Goal: Find specific page/section: Find specific page/section

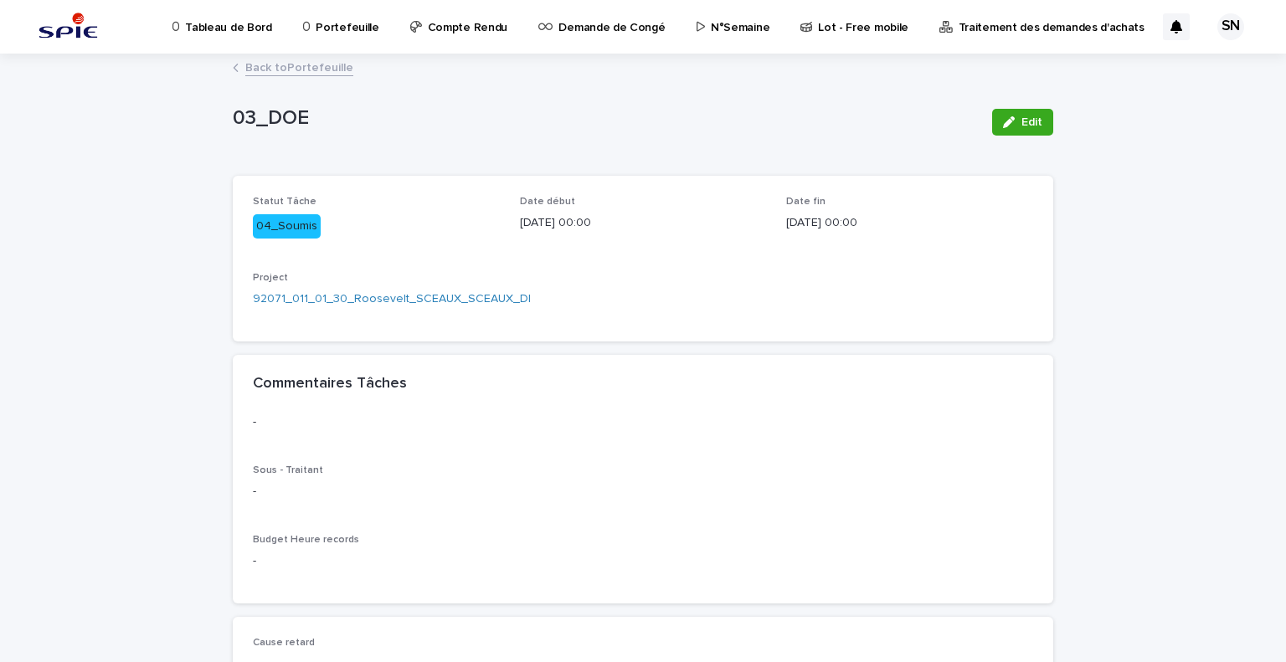
click at [263, 61] on link "Back to Portefeuille" at bounding box center [299, 66] width 108 height 19
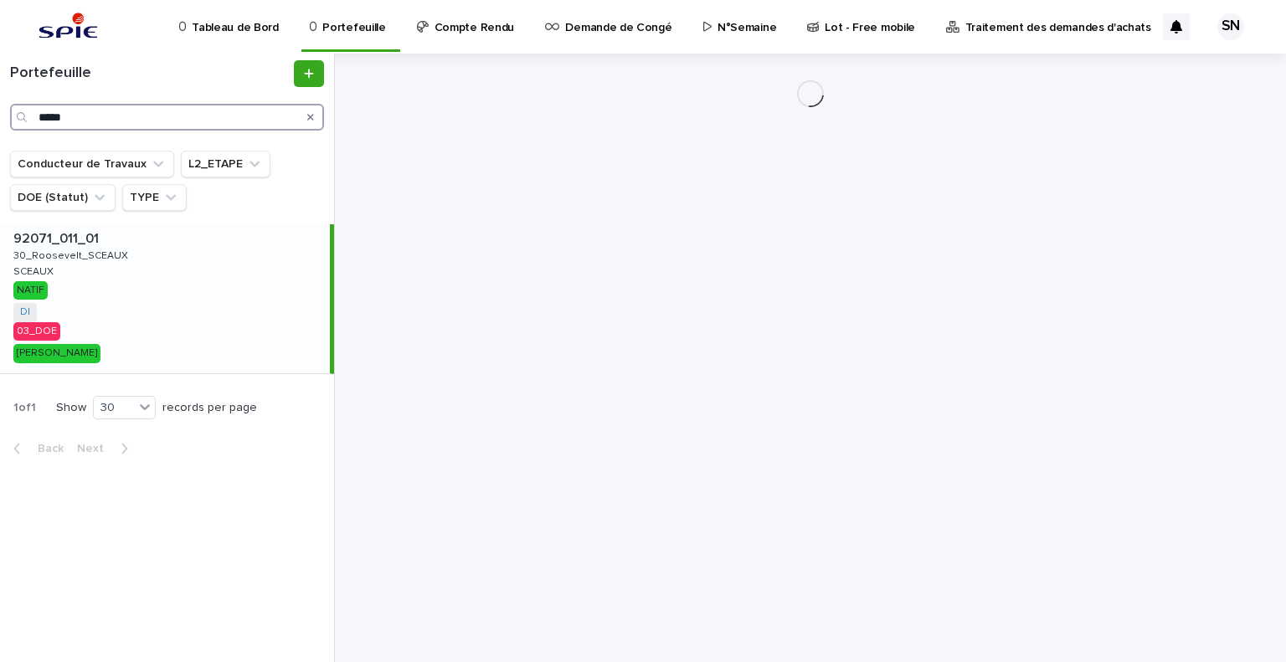
click at [126, 120] on input "*****" at bounding box center [167, 117] width 314 height 27
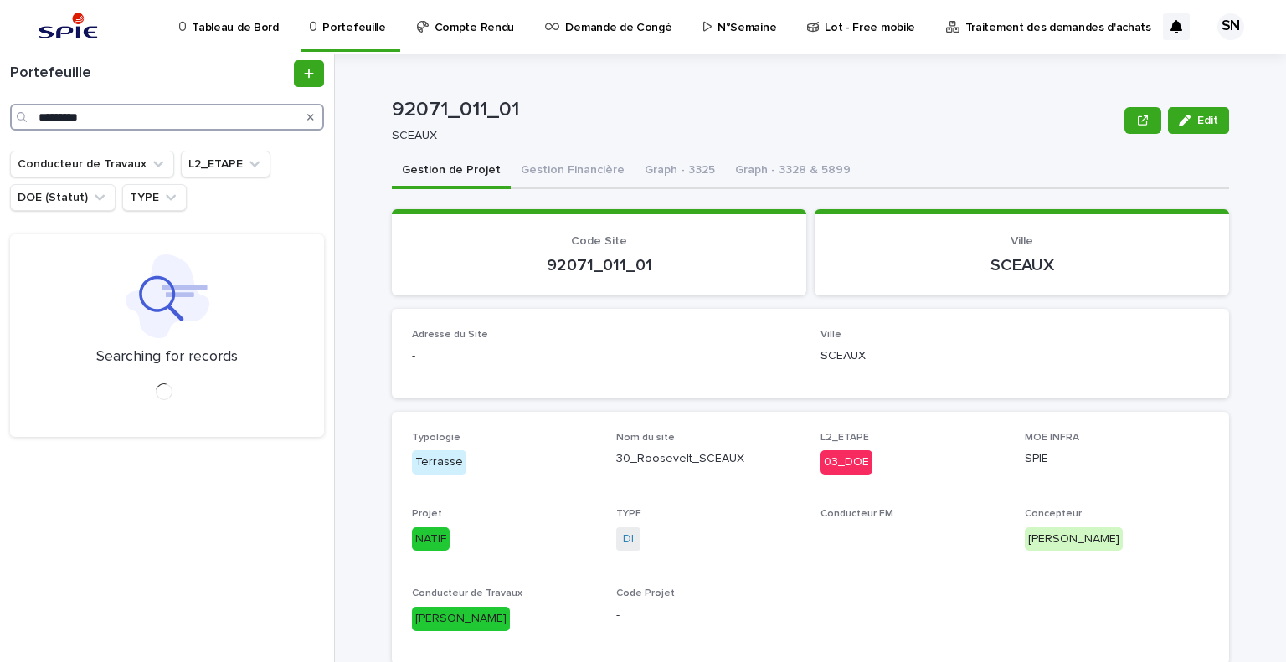
type input "*********"
click at [172, 277] on icon at bounding box center [168, 297] width 84 height 84
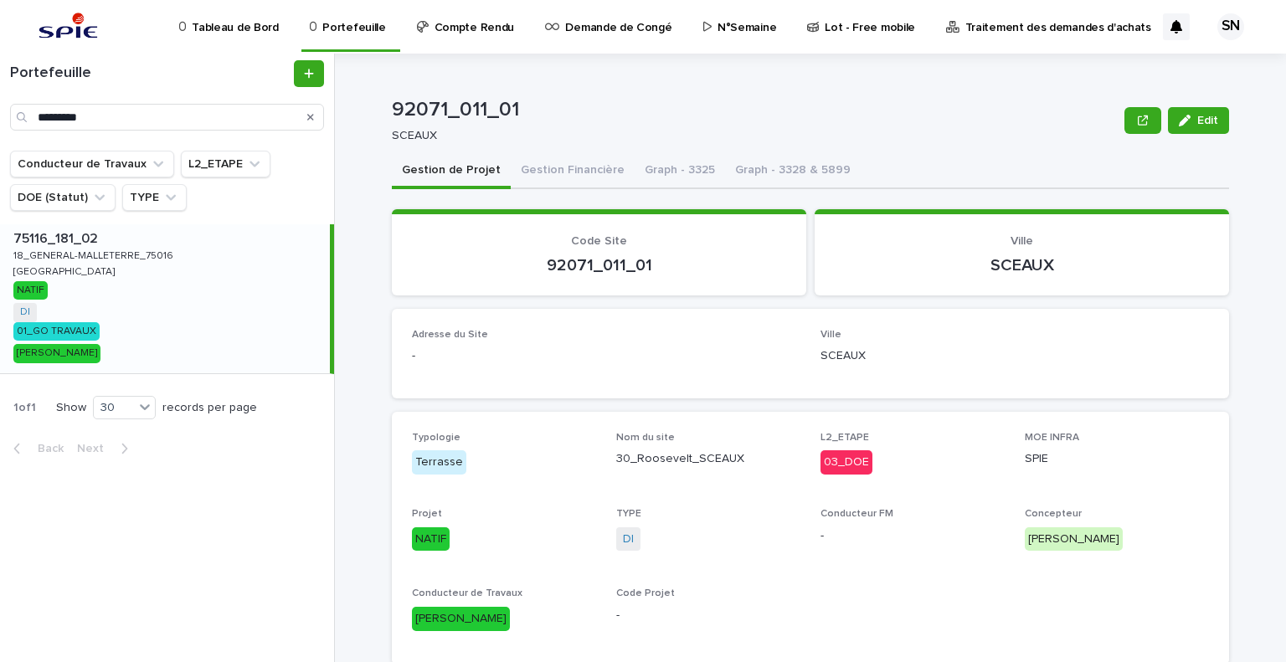
click at [172, 277] on div "75116_181_02 75116_181_02 18_GENERAL-MALLETERRE_75016 18_GENERAL-MALLETERRE_750…" at bounding box center [165, 298] width 330 height 149
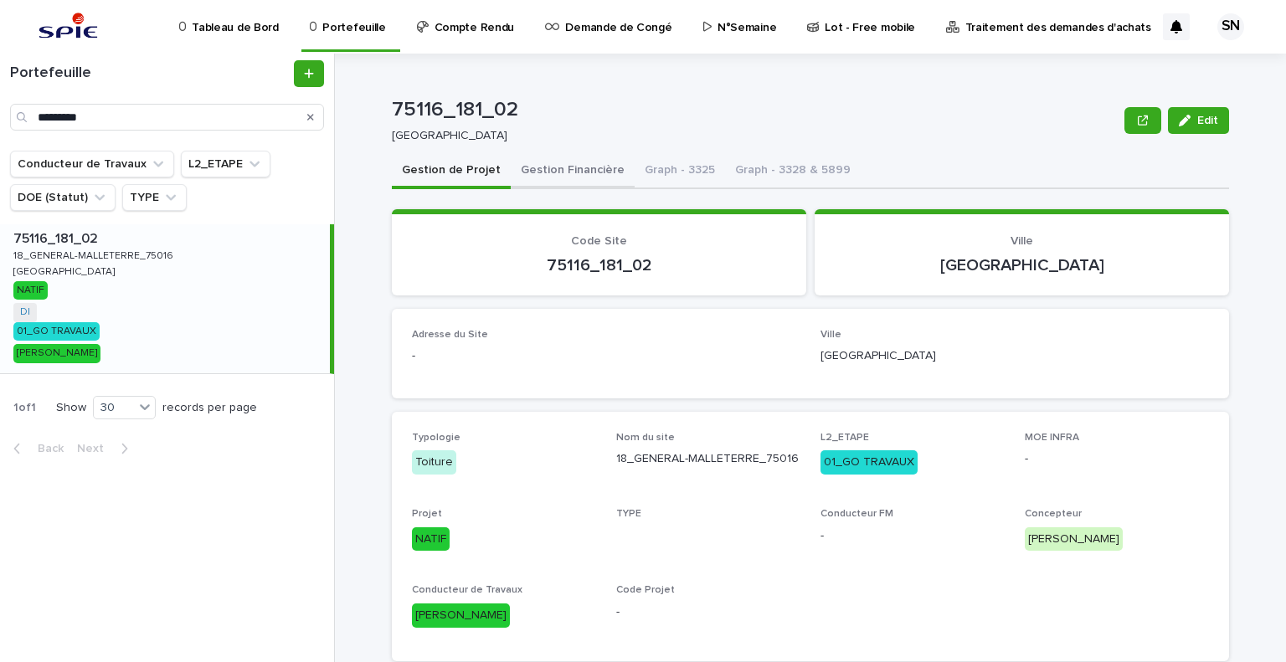
click at [549, 176] on button "Gestion Financière" at bounding box center [573, 171] width 124 height 35
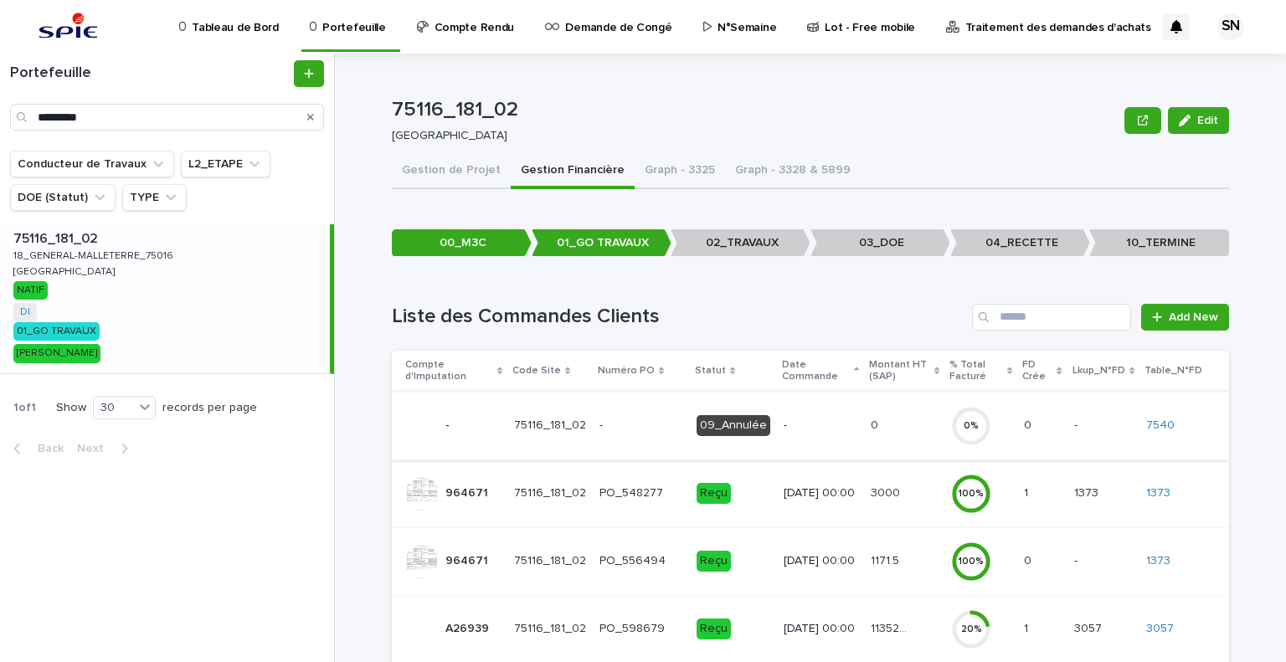
scroll to position [219, 0]
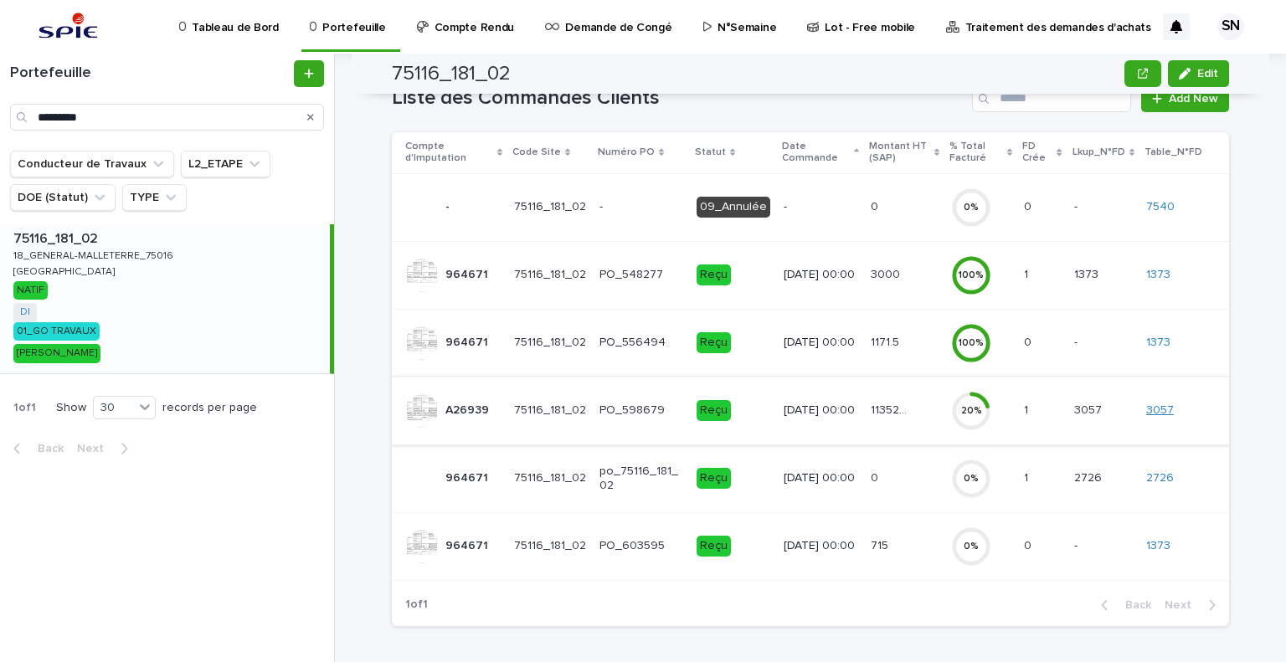
click at [1157, 404] on link "3057" at bounding box center [1161, 411] width 28 height 14
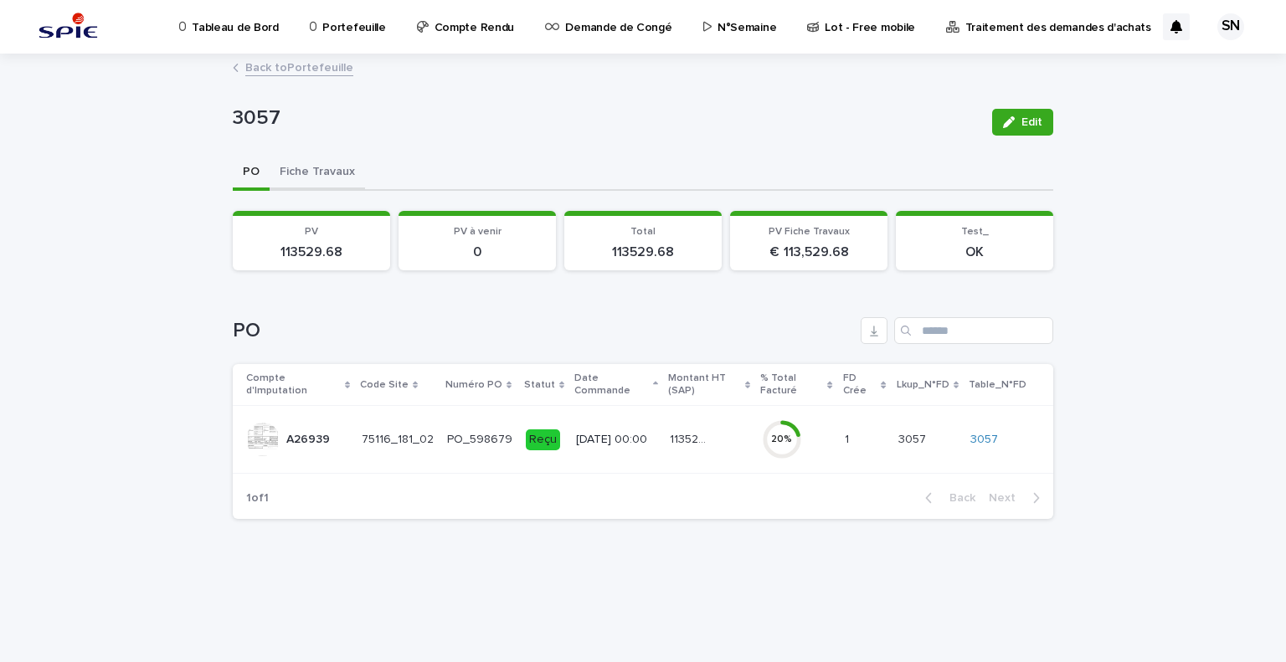
click at [328, 170] on button "Fiche Travaux" at bounding box center [317, 173] width 95 height 35
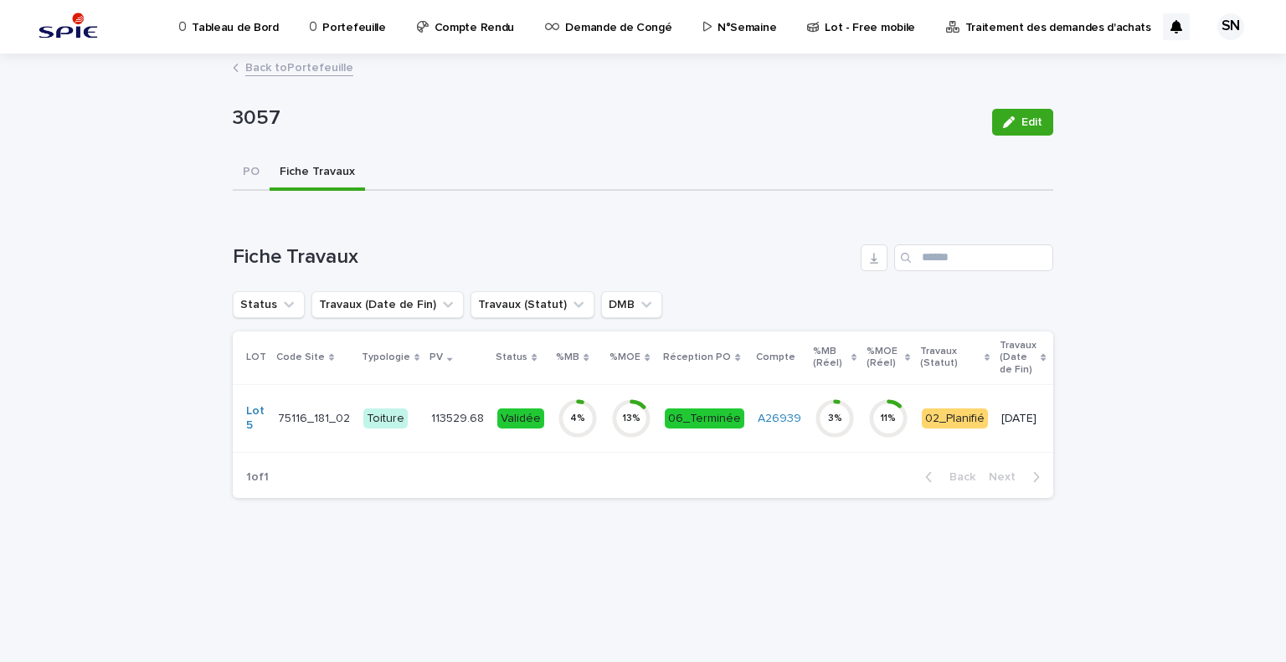
click at [449, 435] on td "113529.68 113529.68" at bounding box center [458, 418] width 66 height 68
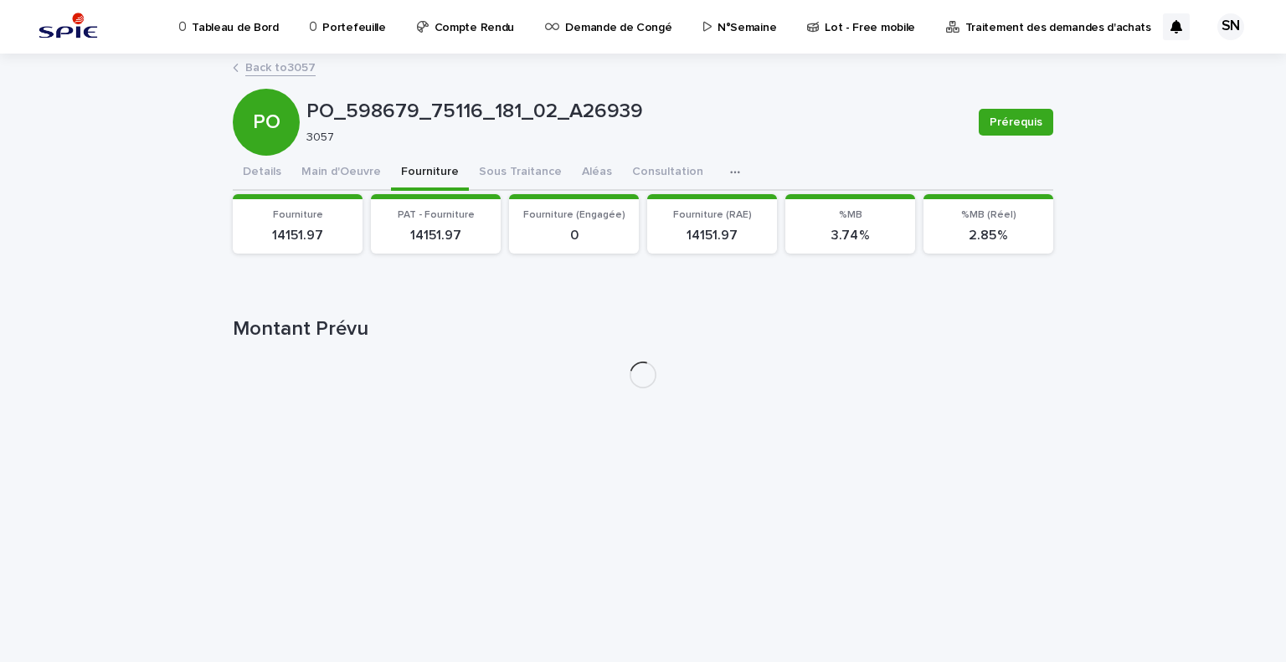
click at [419, 171] on button "Fourniture" at bounding box center [430, 173] width 78 height 35
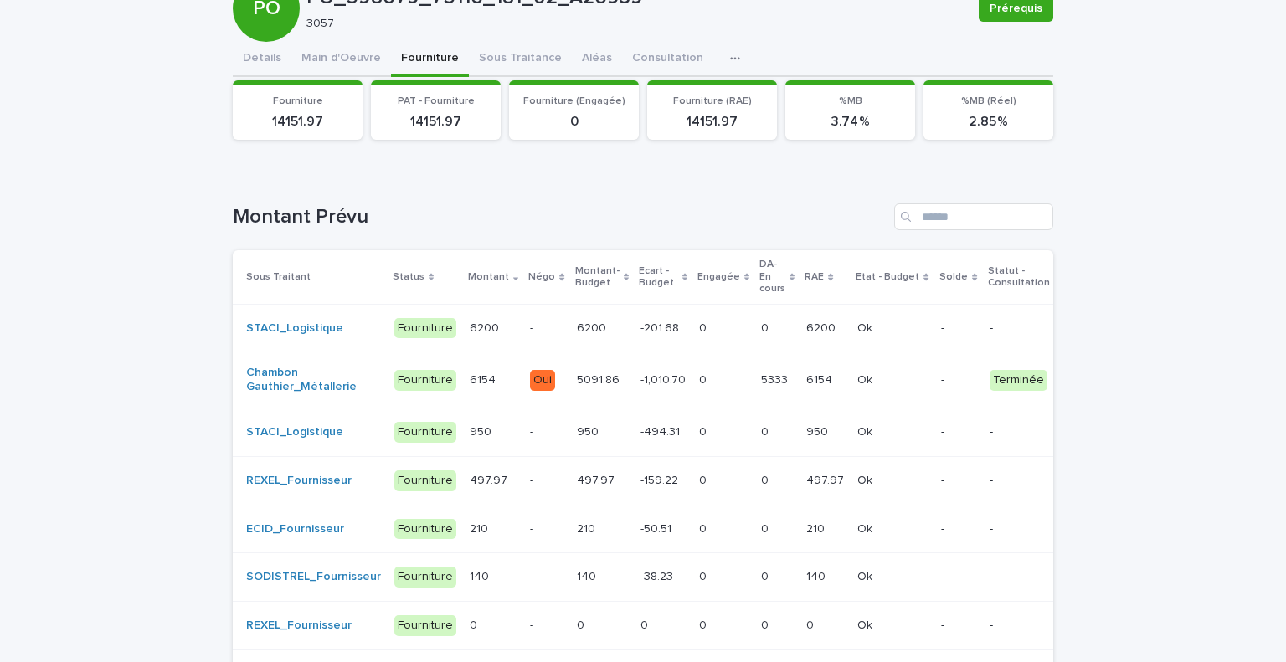
scroll to position [116, 0]
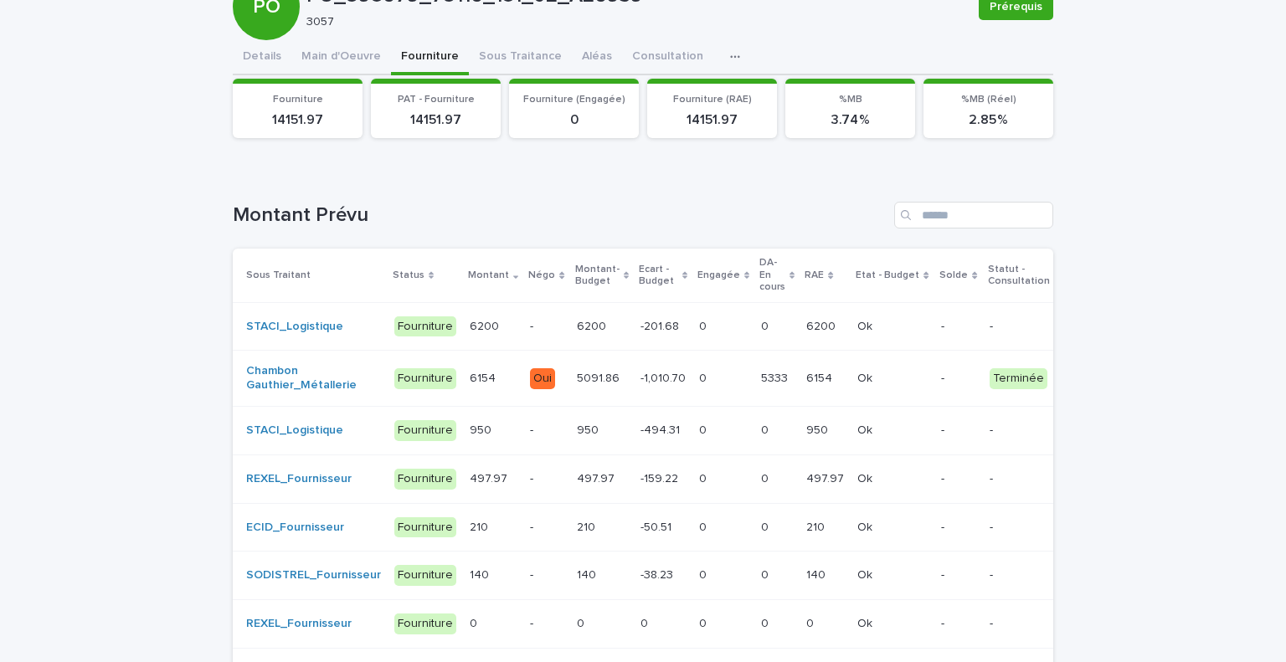
click at [634, 371] on td "-1,010.70 -1,010.70" at bounding box center [663, 379] width 59 height 56
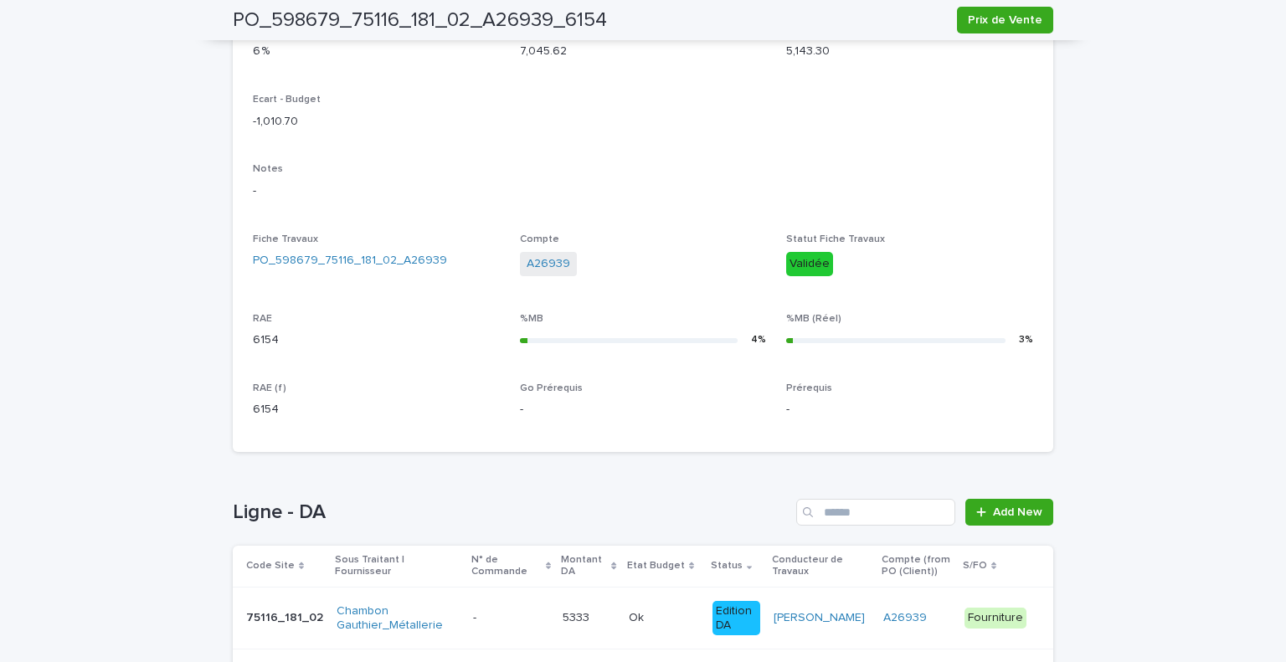
scroll to position [581, 0]
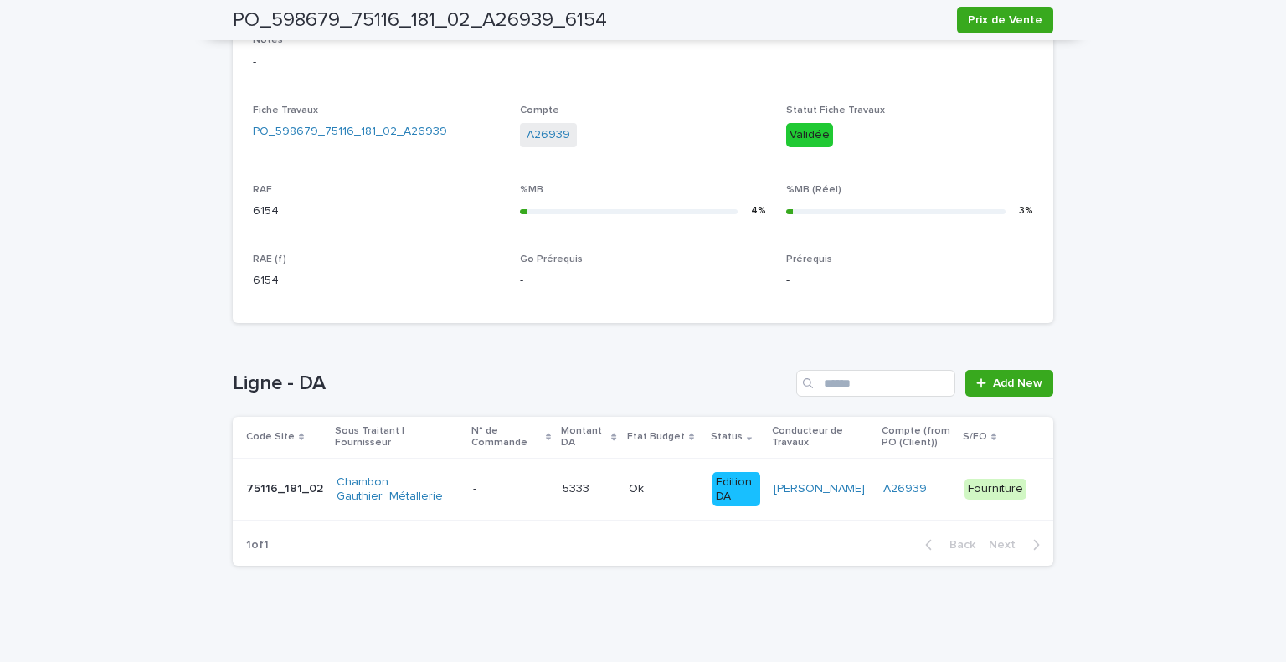
click at [680, 492] on p at bounding box center [664, 489] width 70 height 14
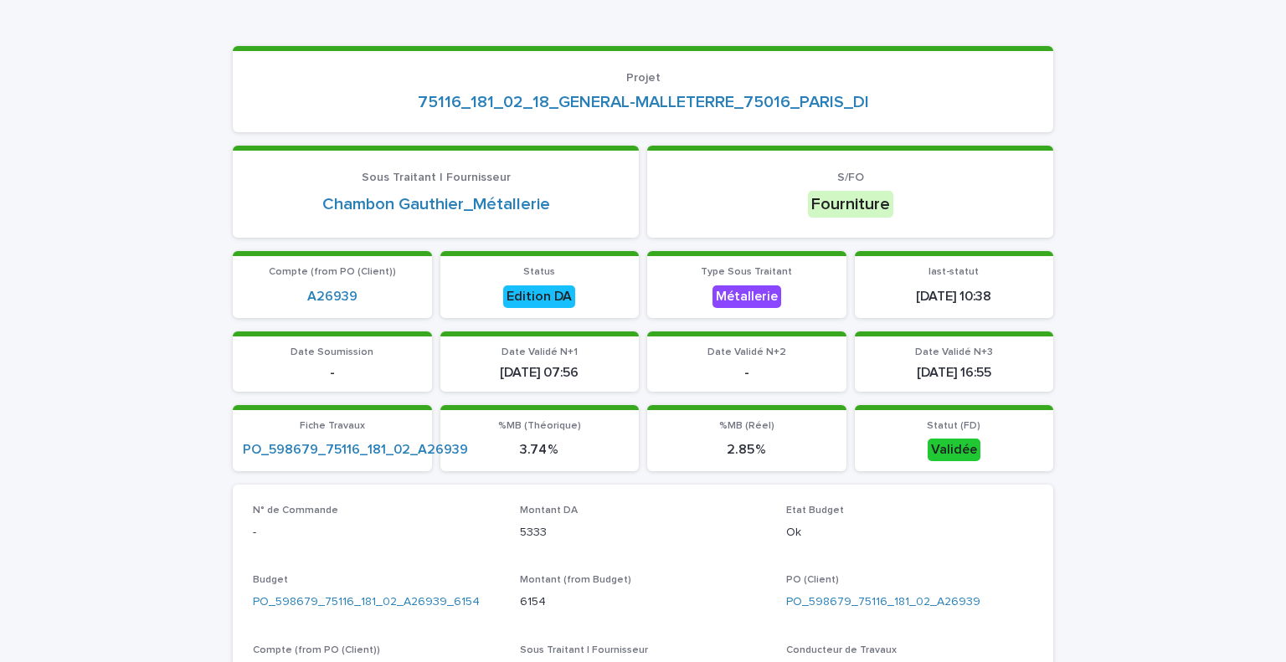
scroll to position [131, 0]
click at [789, 486] on div "N° de Commande - Montant DA 5333 Etat Budget Ok Budget PO_598679_75116_181_02_A…" at bounding box center [643, 633] width 821 height 299
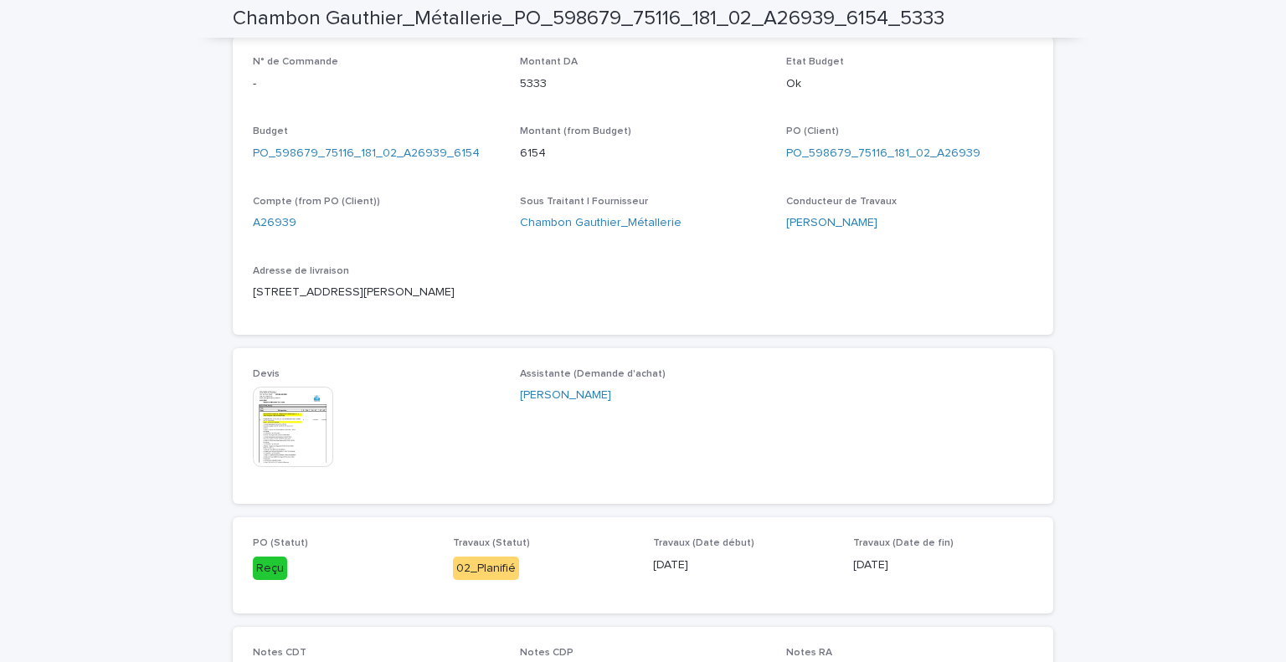
scroll to position [0, 0]
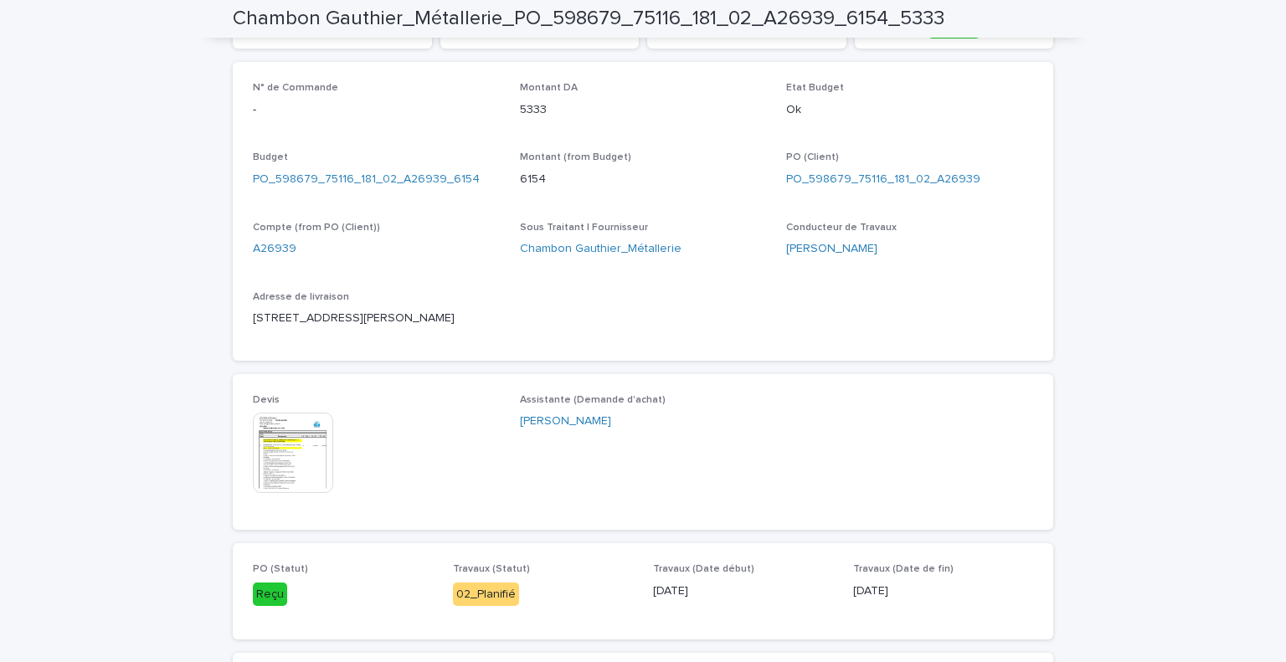
scroll to position [551, 0]
drag, startPoint x: 265, startPoint y: 316, endPoint x: 397, endPoint y: 311, distance: 132.4
click at [397, 312] on p "[STREET_ADDRESS][PERSON_NAME]" at bounding box center [376, 321] width 247 height 18
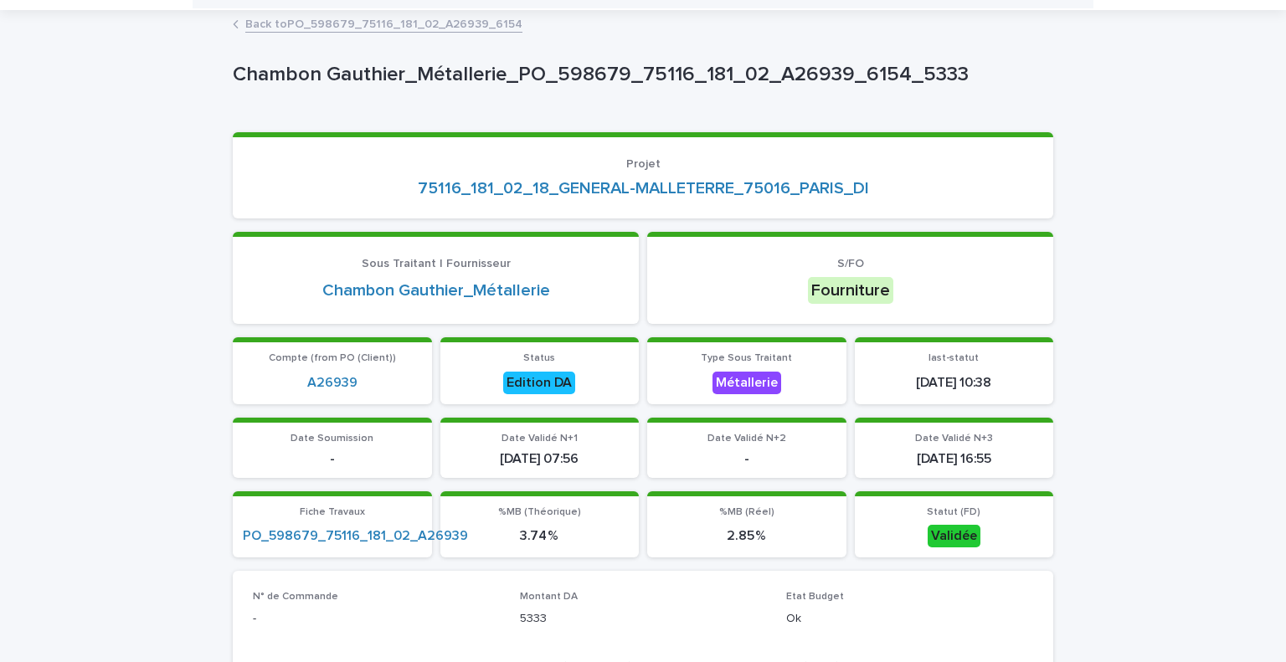
scroll to position [0, 0]
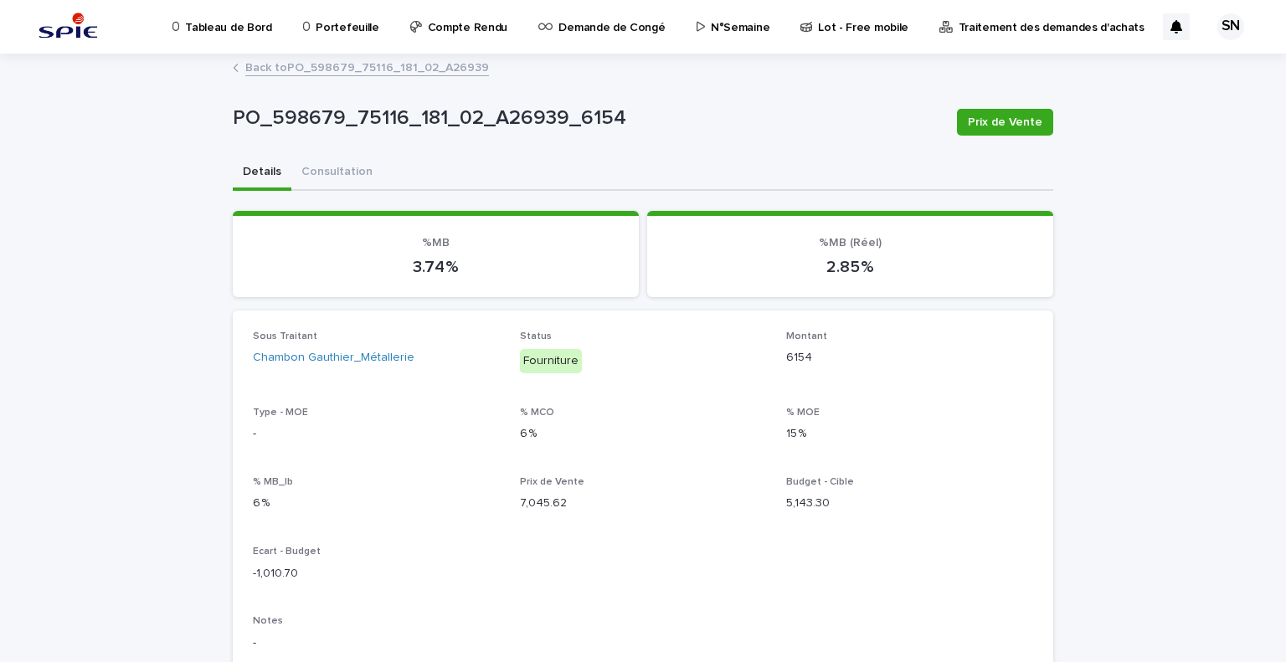
click at [251, 59] on link "Back to PO_598679_75116_181_02_A26939" at bounding box center [367, 66] width 244 height 19
